Goal: Task Accomplishment & Management: Manage account settings

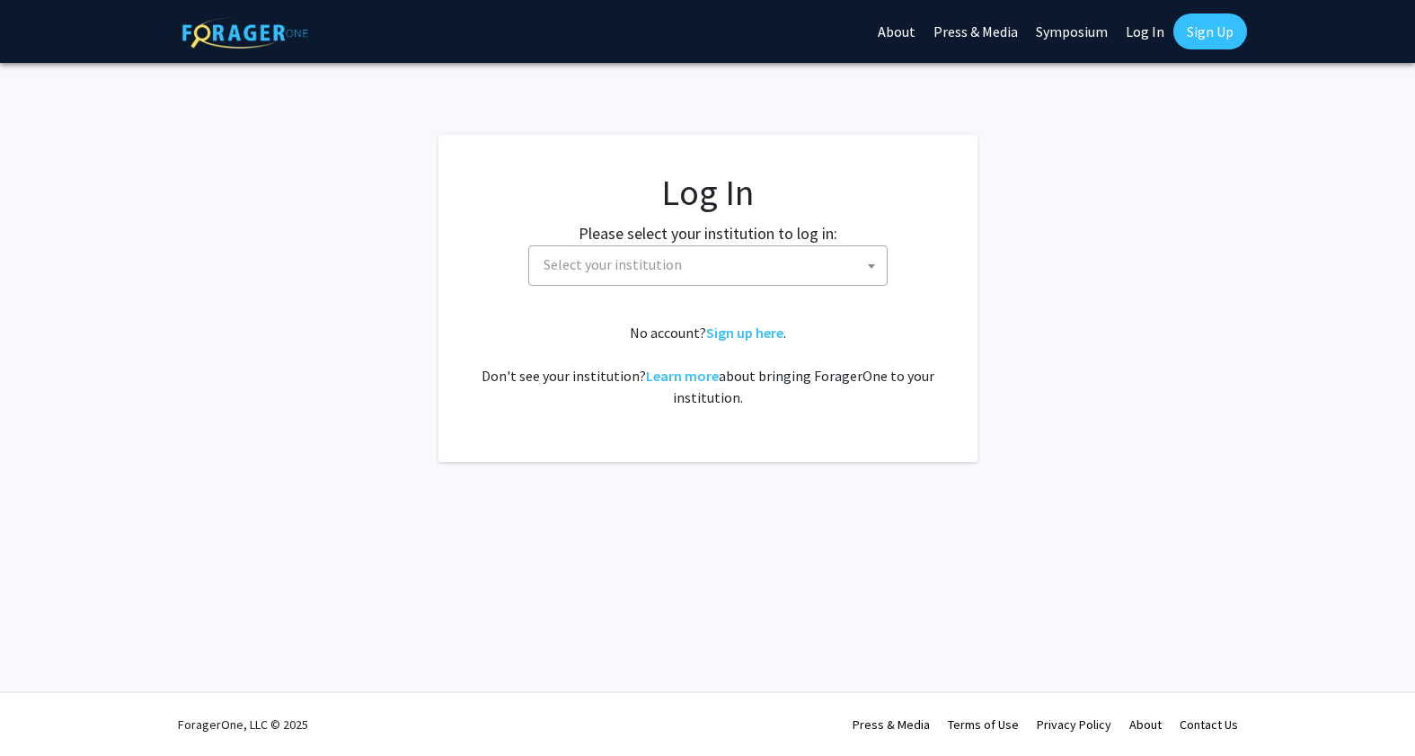
click at [623, 267] on span "Select your institution" at bounding box center [613, 264] width 138 height 18
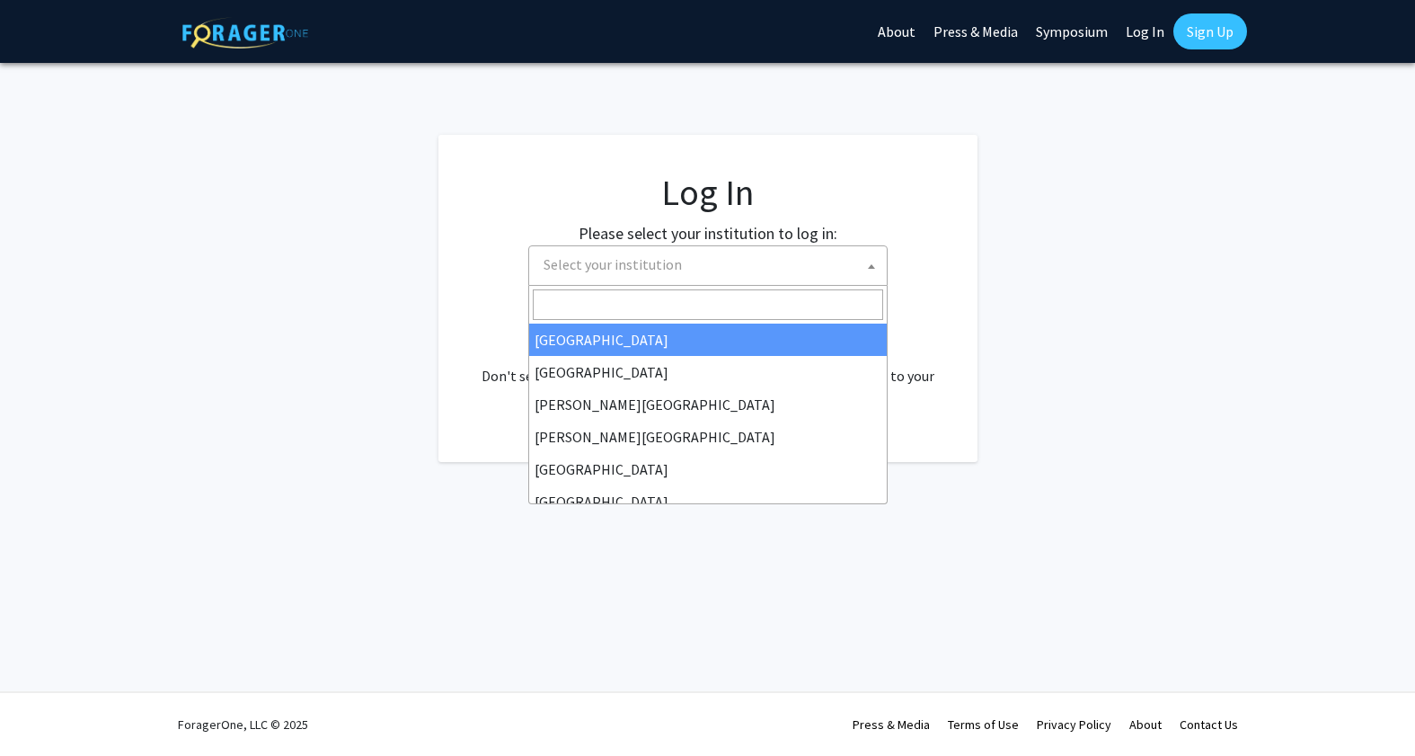
select select "34"
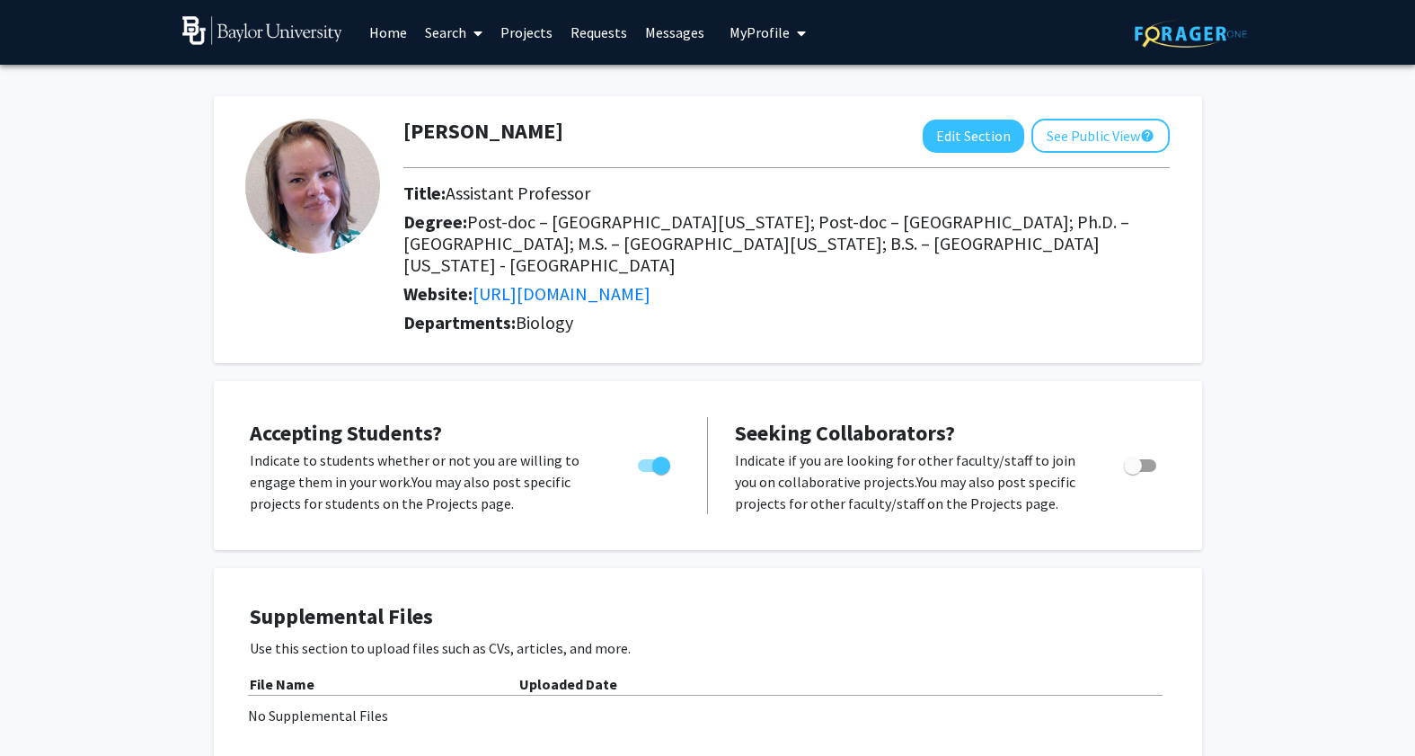
click at [527, 36] on link "Projects" at bounding box center [526, 32] width 70 height 63
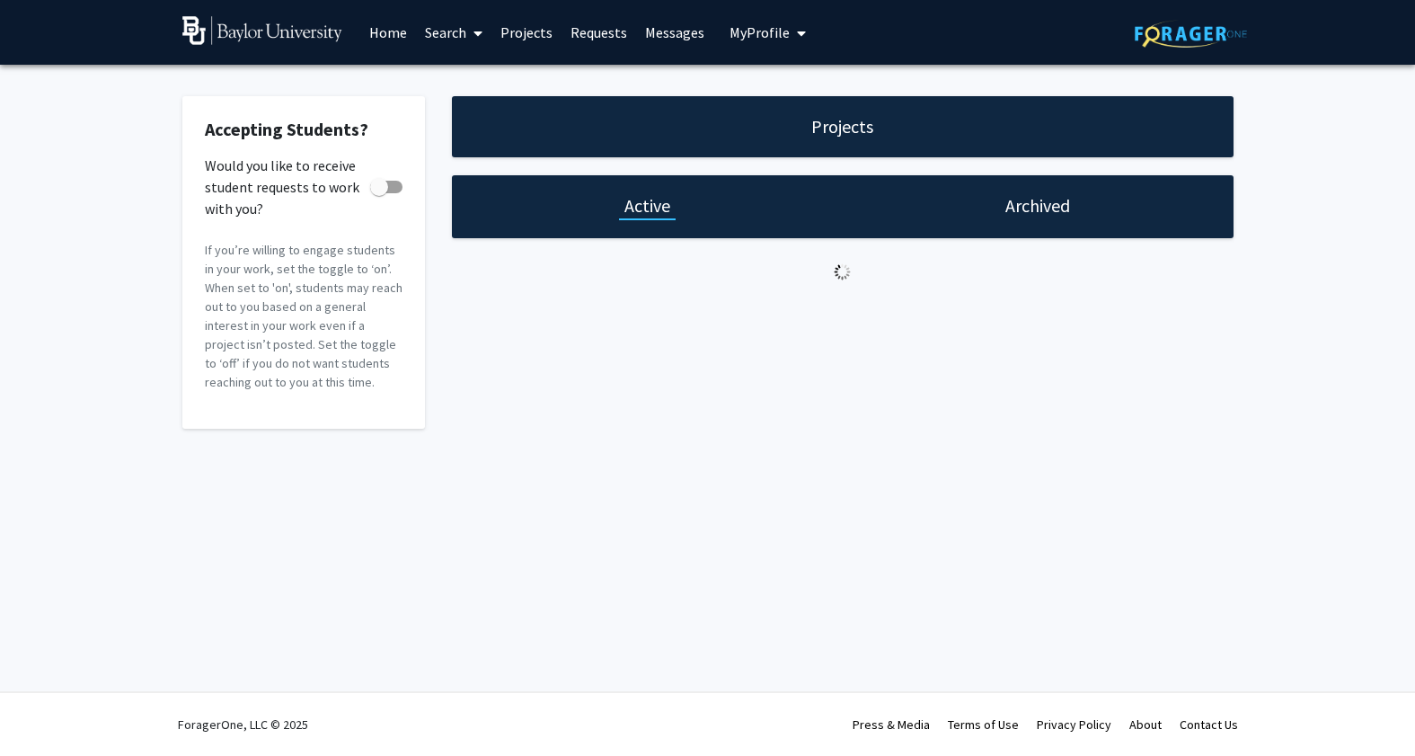
checkbox input "true"
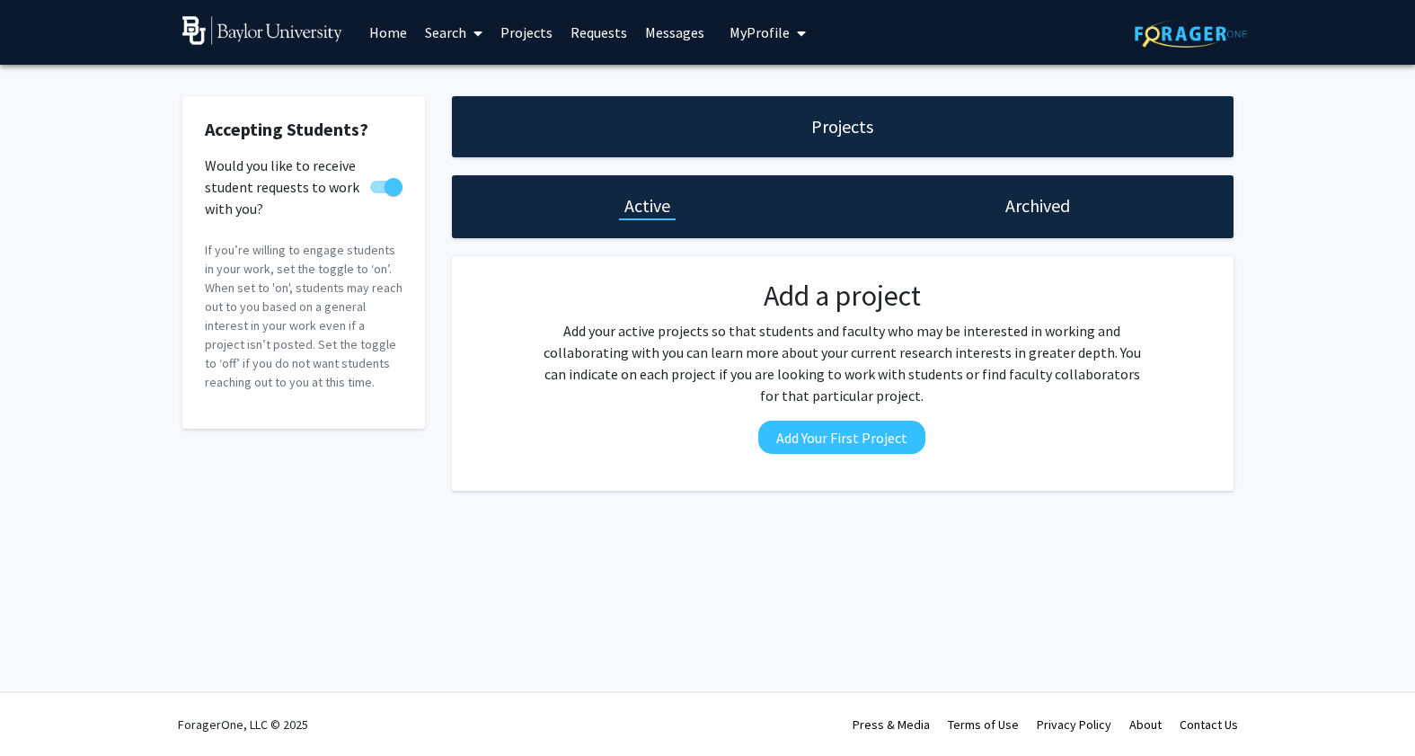
click at [392, 34] on link "Home" at bounding box center [388, 32] width 56 height 63
